Goal: Information Seeking & Learning: Check status

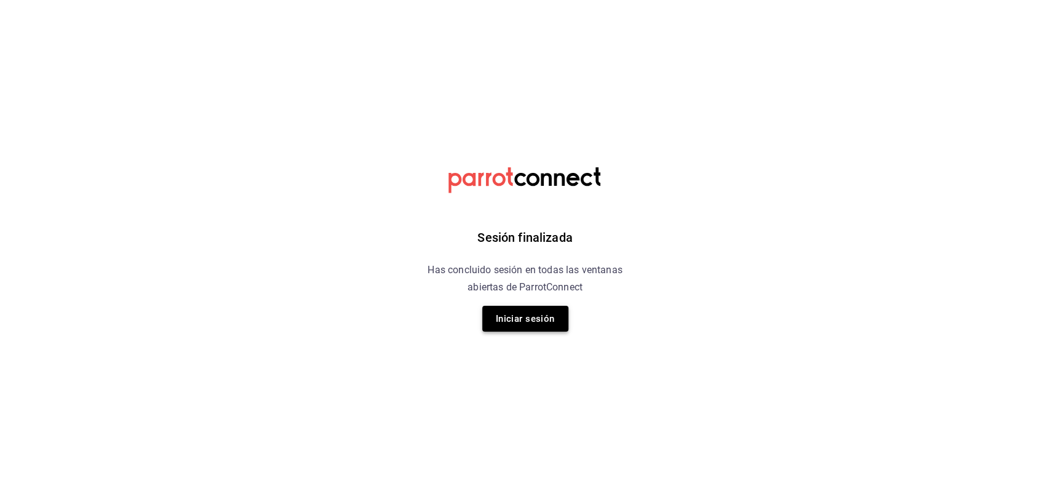
click at [524, 310] on button "Iniciar sesión" at bounding box center [525, 319] width 86 height 26
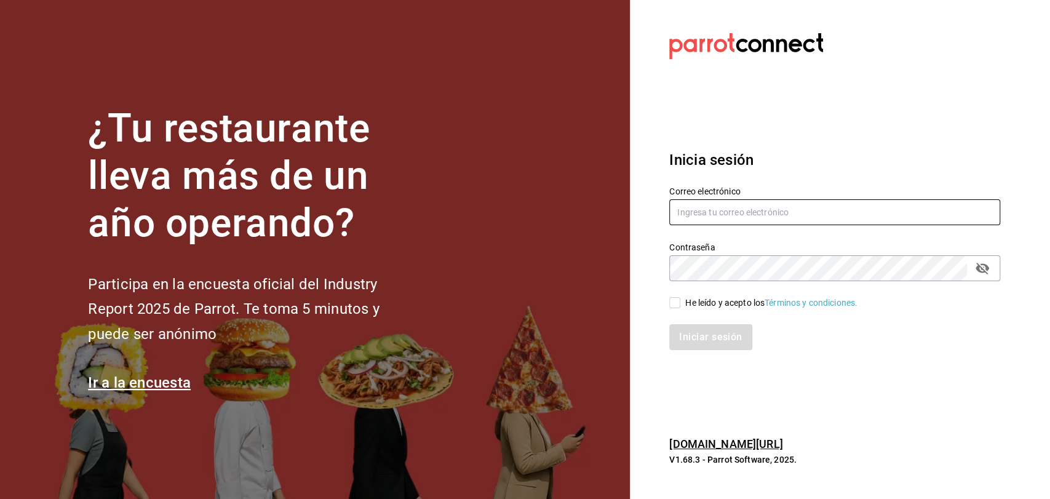
type input "[EMAIL_ADDRESS][DOMAIN_NAME]"
click at [679, 297] on label "He leído y acepto los Términos y condiciones." at bounding box center [763, 303] width 188 height 13
click at [679, 297] on input "He leído y acepto los Términos y condiciones." at bounding box center [674, 302] width 11 height 11
checkbox input "true"
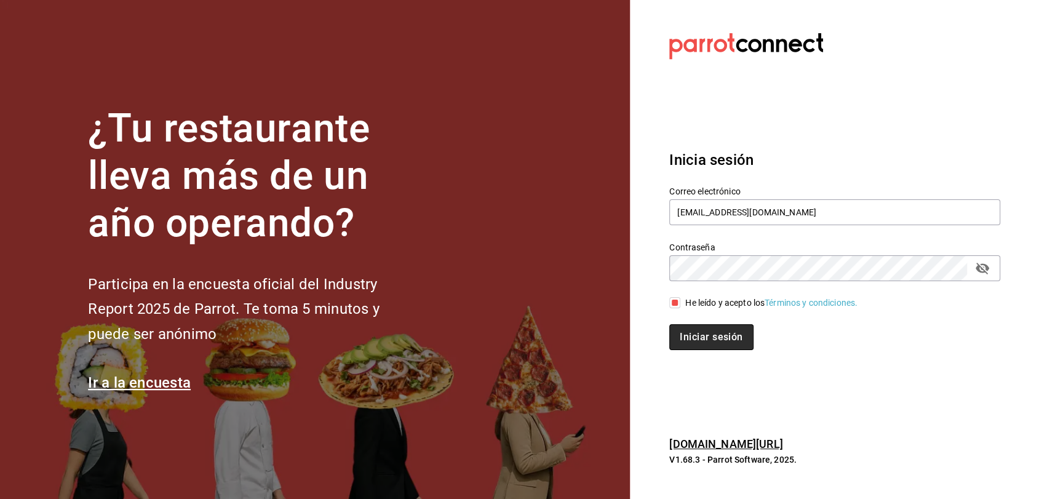
click at [687, 330] on button "Iniciar sesión" at bounding box center [711, 337] width 84 height 26
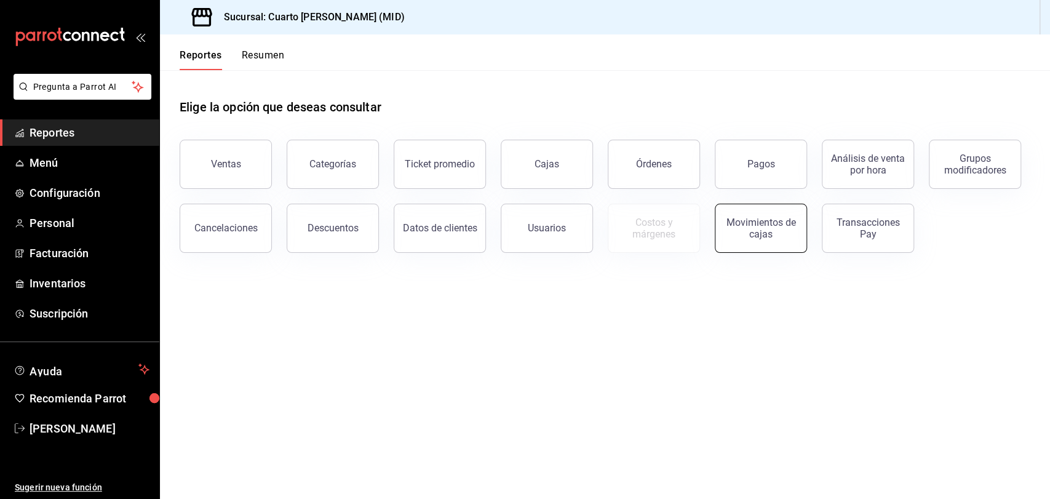
click at [791, 218] on div "Movimientos de cajas" at bounding box center [761, 228] width 76 height 23
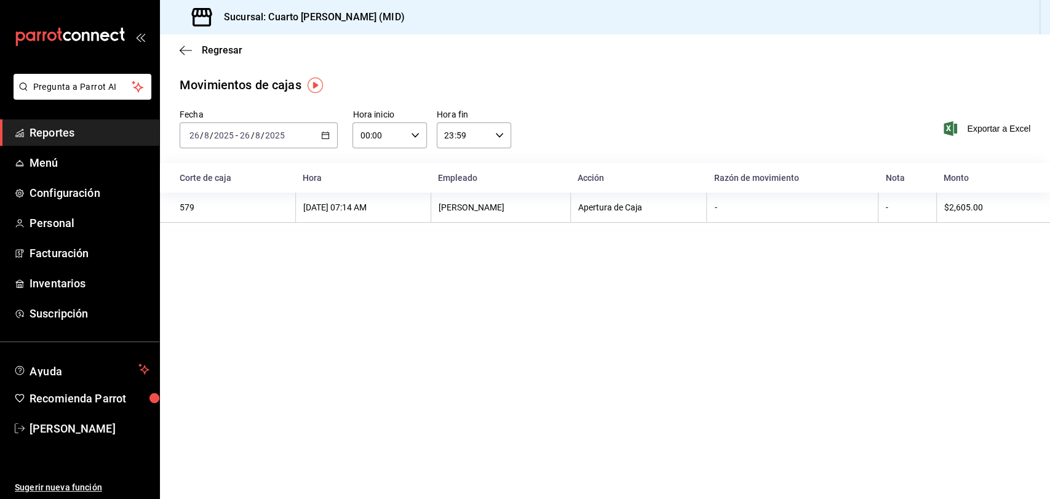
click at [328, 134] on icon "button" at bounding box center [325, 135] width 9 height 9
drag, startPoint x: 241, startPoint y: 204, endPoint x: 246, endPoint y: 197, distance: 8.3
click at [240, 204] on span "Ayer" at bounding box center [237, 200] width 95 height 13
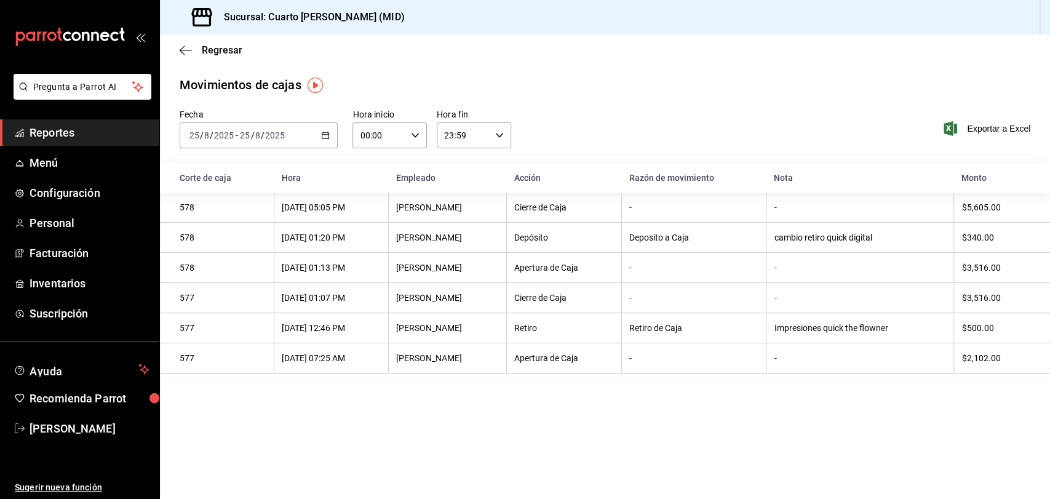
click at [329, 134] on icon "button" at bounding box center [325, 135] width 9 height 9
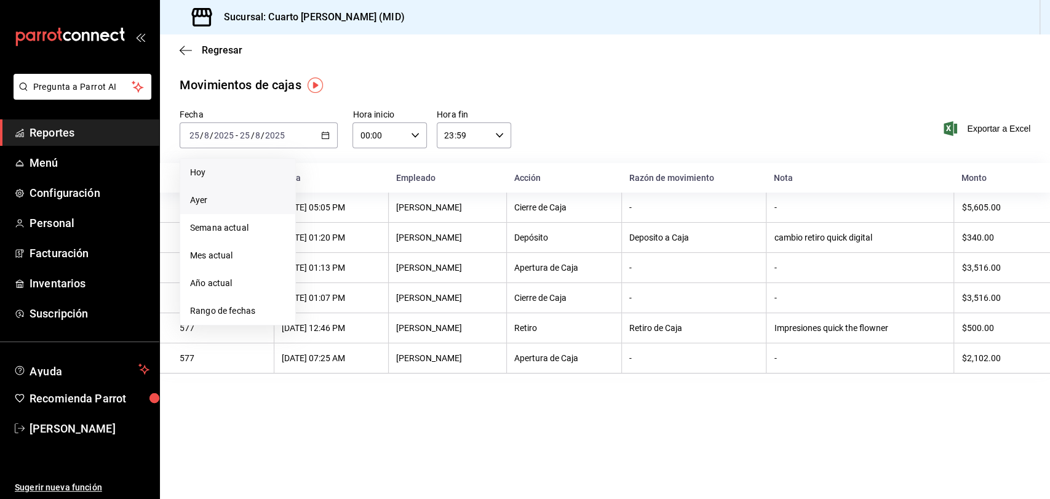
click at [249, 181] on li "Hoy" at bounding box center [237, 173] width 115 height 28
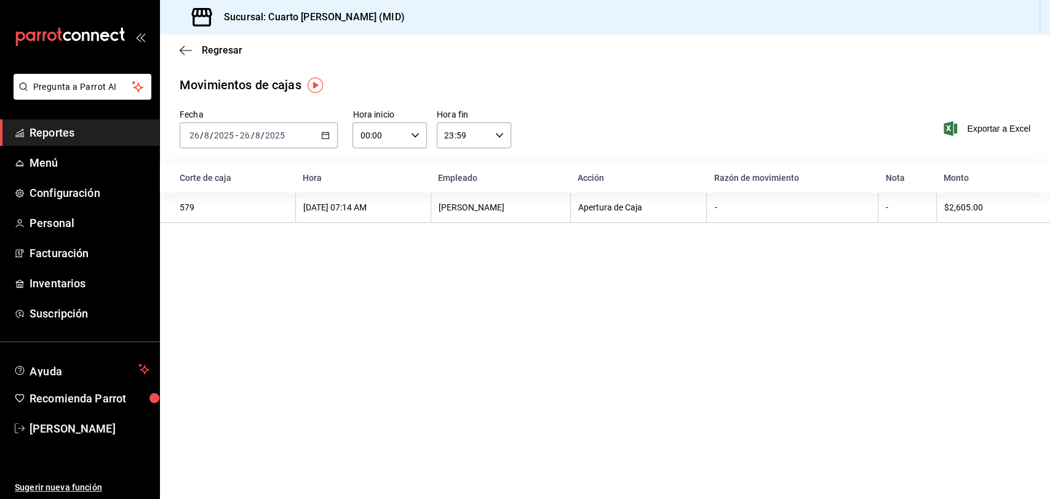
click at [178, 53] on div "Regresar" at bounding box center [605, 49] width 890 height 31
click at [193, 50] on span "Regresar" at bounding box center [211, 50] width 63 height 12
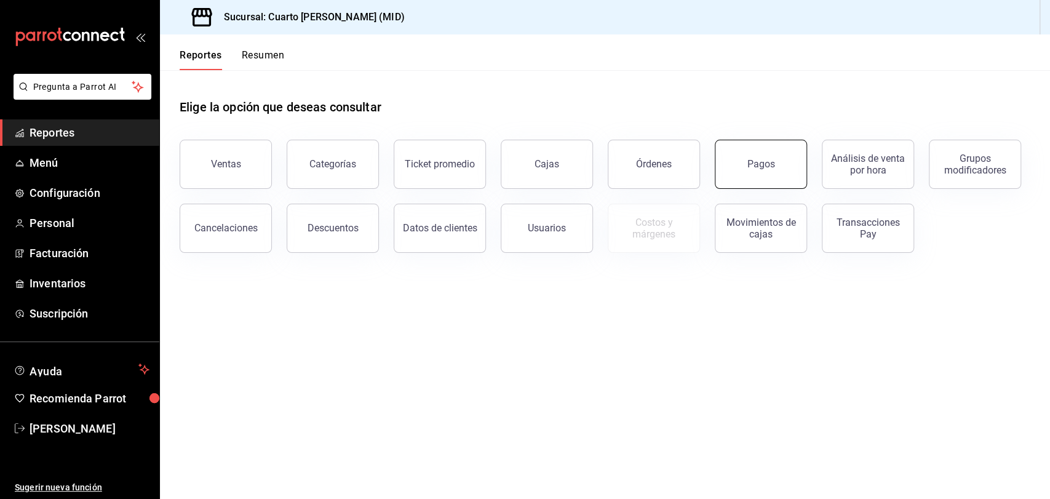
click at [785, 160] on button "Pagos" at bounding box center [761, 164] width 92 height 49
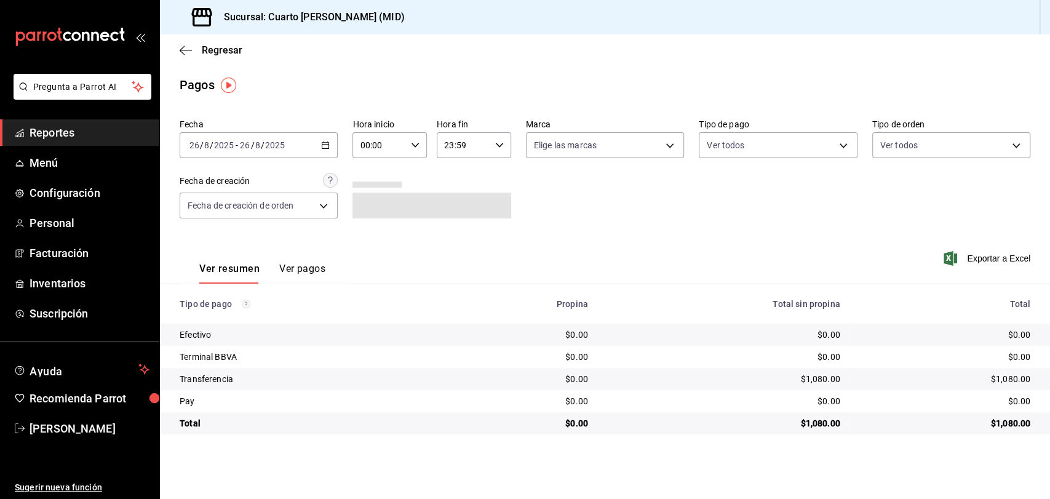
click at [305, 142] on div "2025-08-26 26 / 8 / 2025 - 2025-08-26 26 / 8 / 2025" at bounding box center [259, 145] width 158 height 26
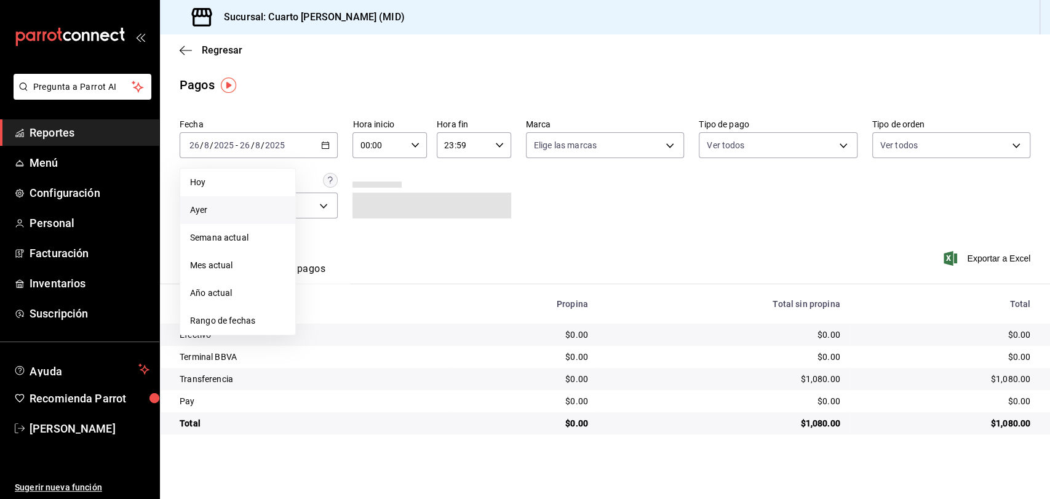
click at [266, 204] on span "Ayer" at bounding box center [237, 210] width 95 height 13
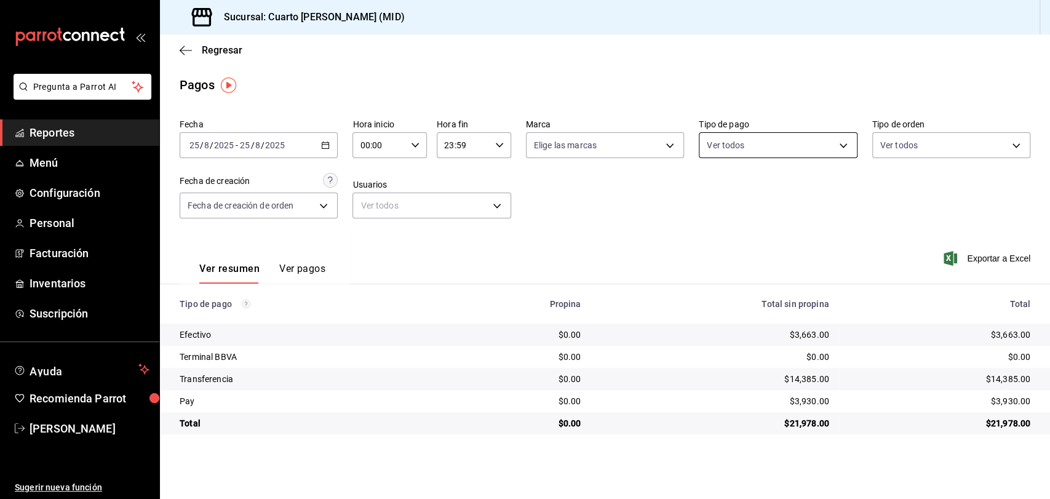
click at [758, 154] on body "Pregunta a Parrot AI Reportes Menú Configuración Personal Facturación Inventari…" at bounding box center [525, 249] width 1050 height 499
click at [749, 194] on span "Ver todos" at bounding box center [752, 193] width 38 height 13
type input "087219cd-0e7e-4a58-a399-b3185a1a2963,61a8738b-0bbb-4072-bd97-4c23dc53eaea,9dabe…"
checkbox input "true"
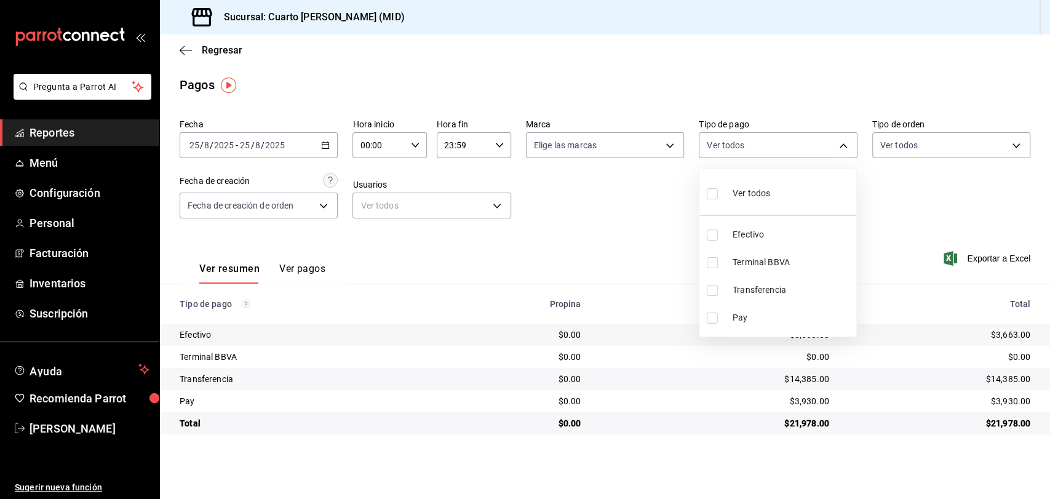
checkbox input "true"
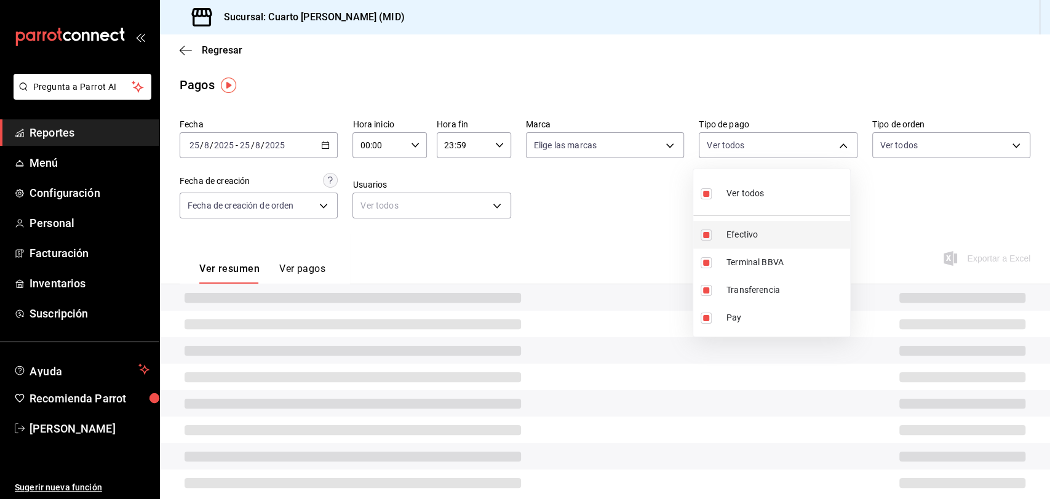
click at [746, 225] on li "Efectivo" at bounding box center [771, 235] width 157 height 28
type input "61a8738b-0bbb-4072-bd97-4c23dc53eaea,9dabe64b-508b-44c9-b7bc-1ee14ac177ef,1ecb7…"
checkbox input "false"
click at [645, 213] on div at bounding box center [525, 249] width 1050 height 499
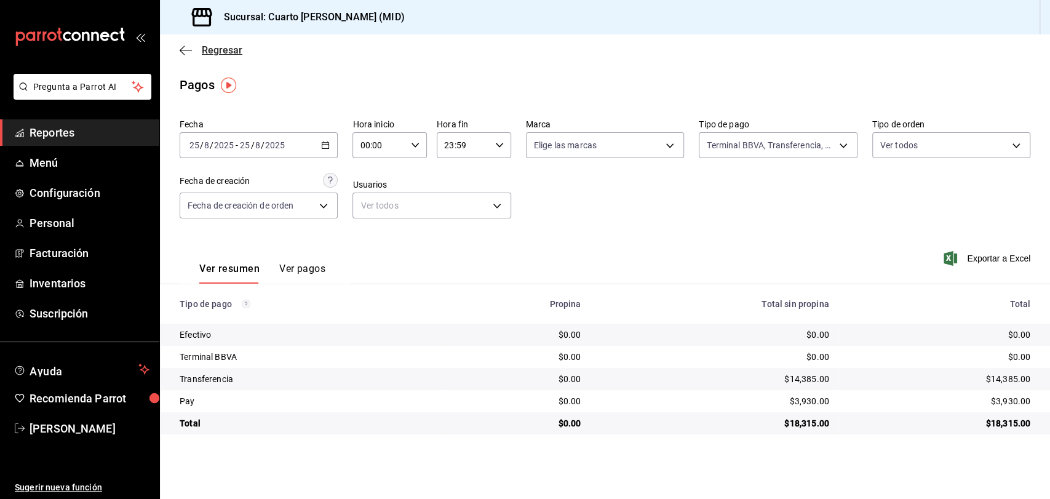
click at [183, 50] on icon "button" at bounding box center [186, 50] width 12 height 1
